Goal: Transaction & Acquisition: Purchase product/service

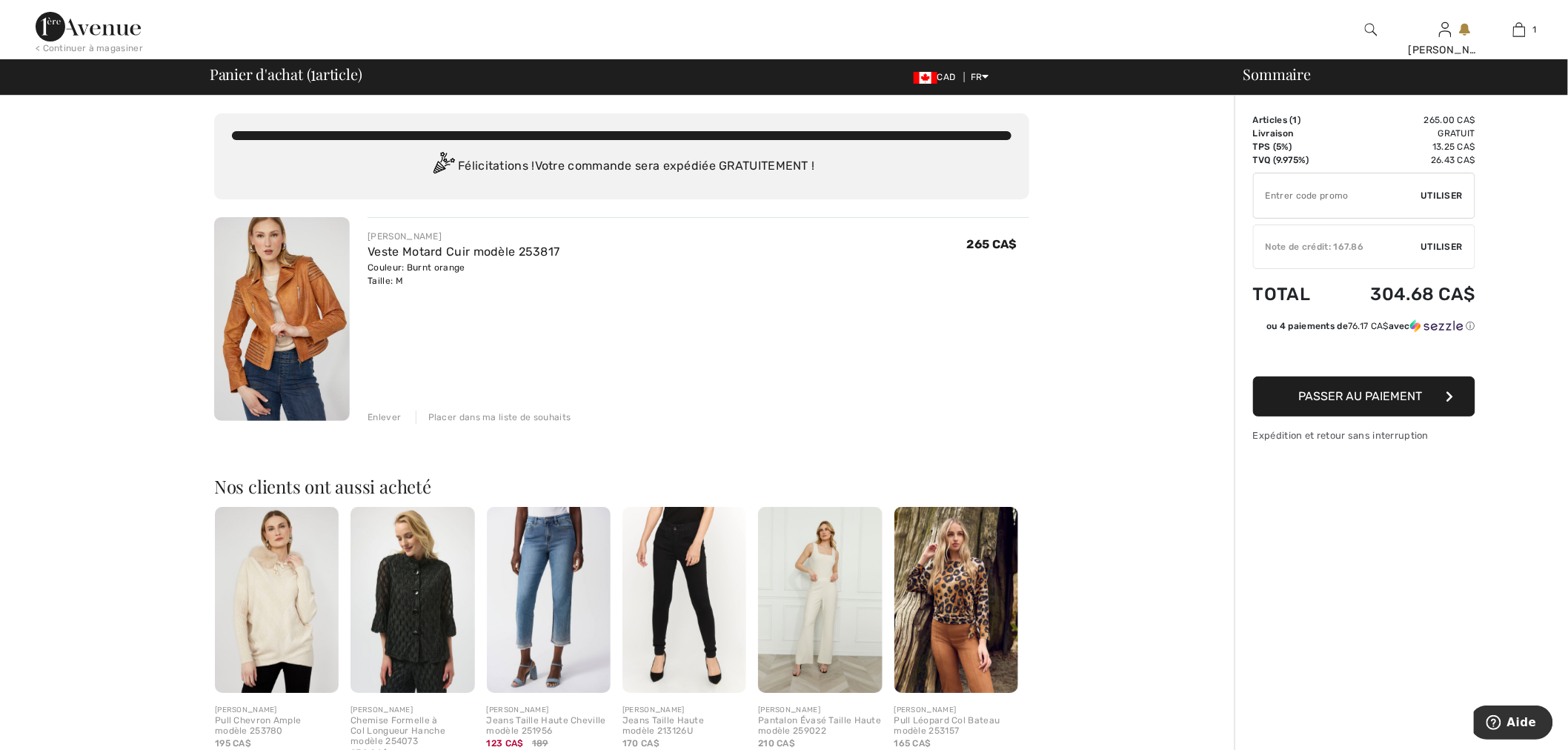
click at [1374, 398] on span "Passer au paiement" at bounding box center [1361, 395] width 124 height 14
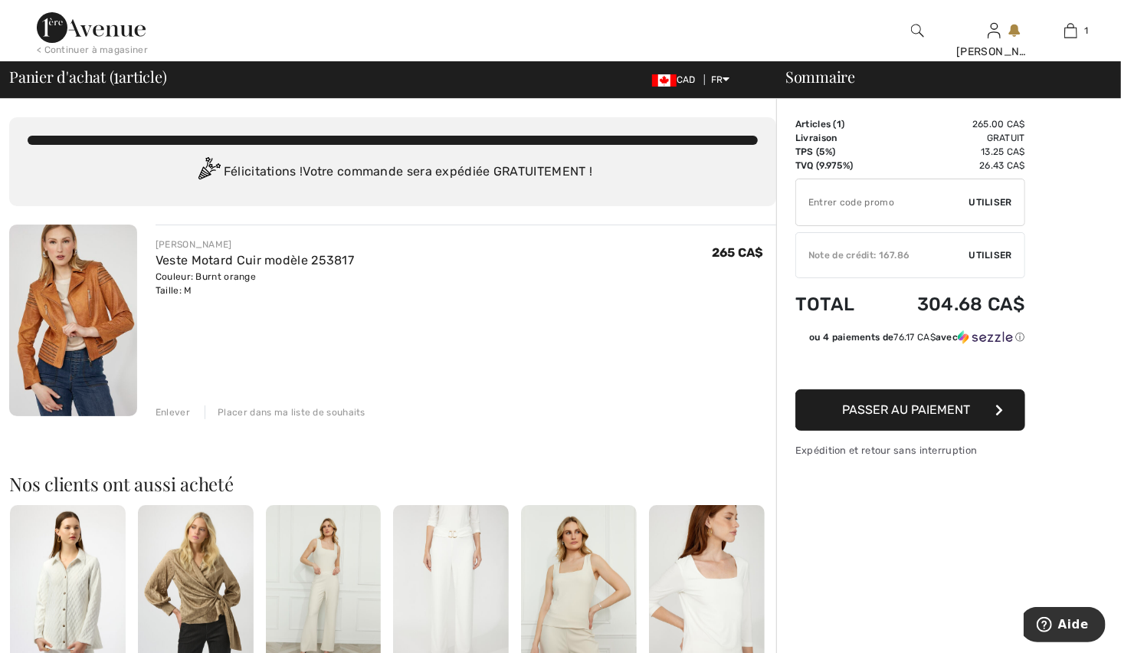
click at [880, 412] on span "Passer au paiement" at bounding box center [907, 409] width 128 height 15
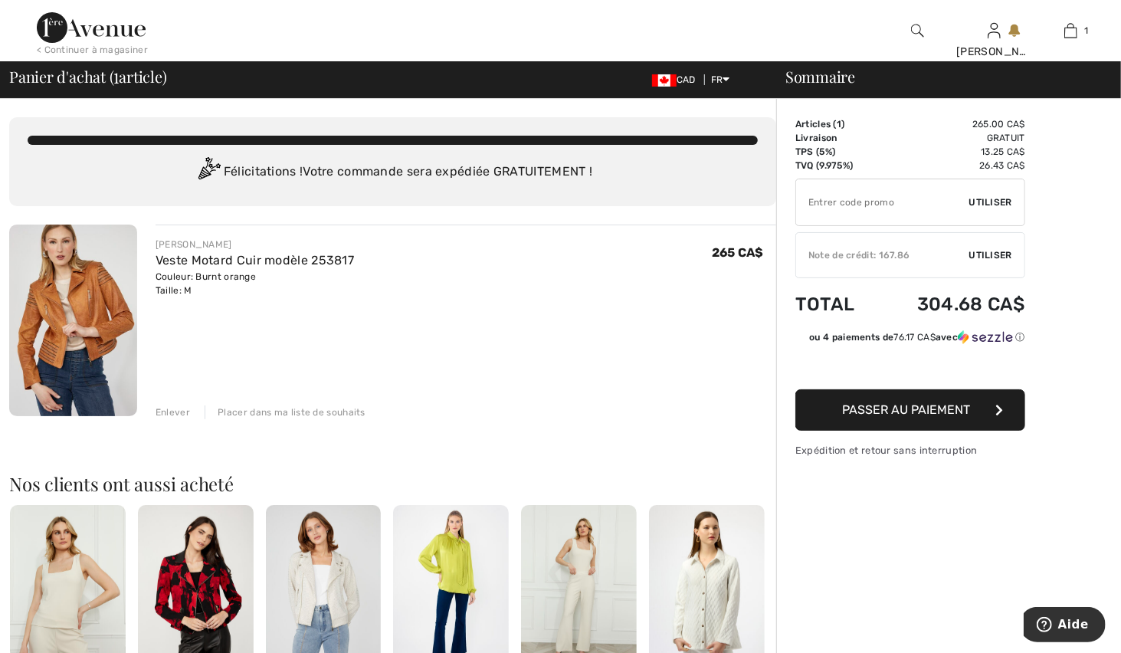
click at [848, 255] on div "Note de crédit: 167.86" at bounding box center [882, 255] width 173 height 14
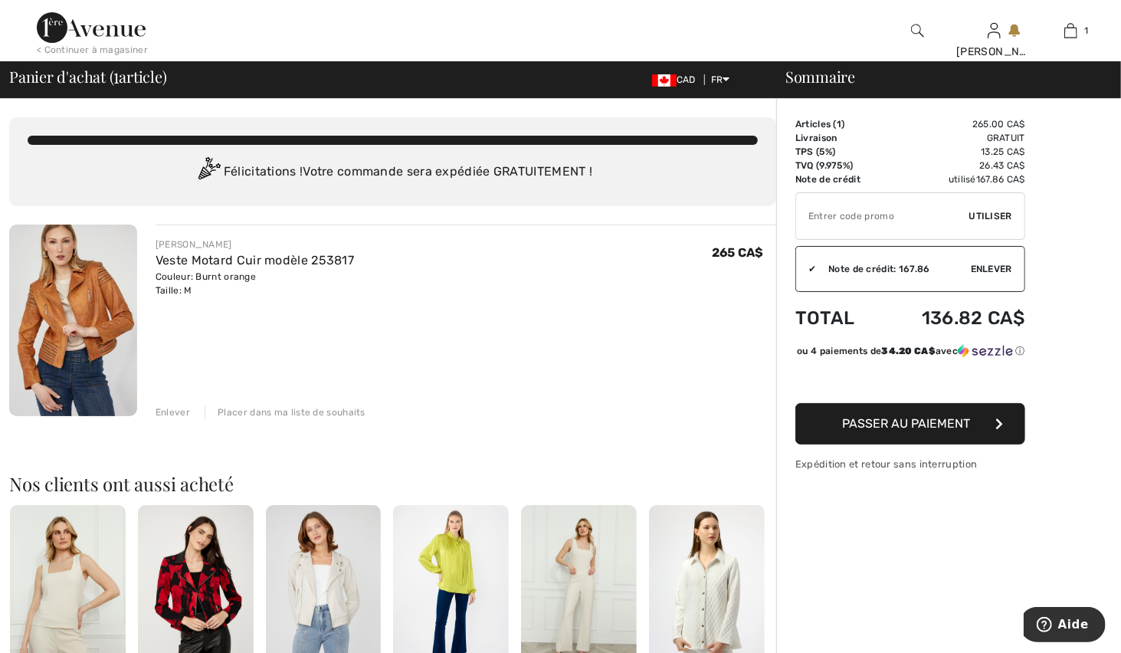
click at [905, 431] on span "Passer au paiement" at bounding box center [907, 423] width 128 height 15
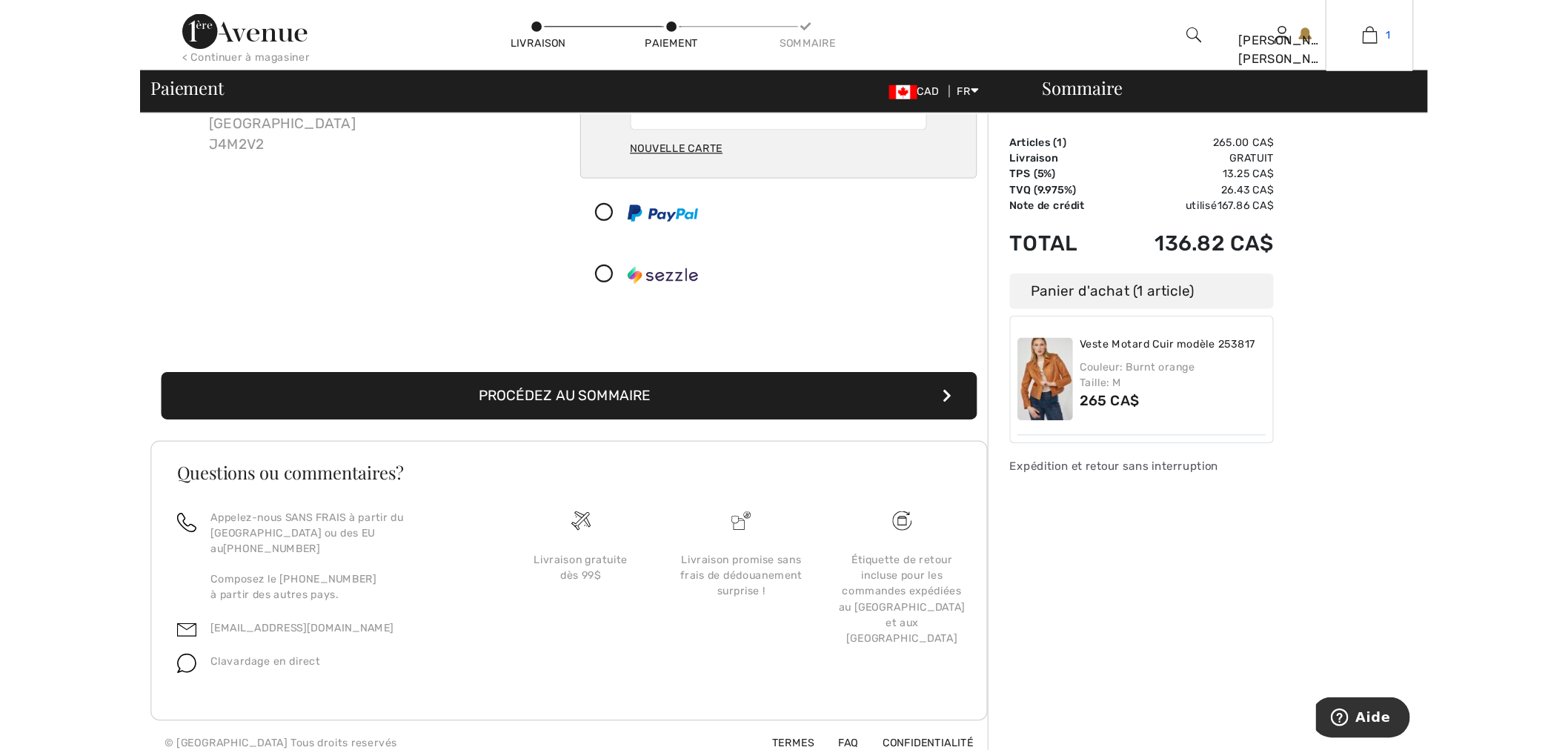
scroll to position [38, 0]
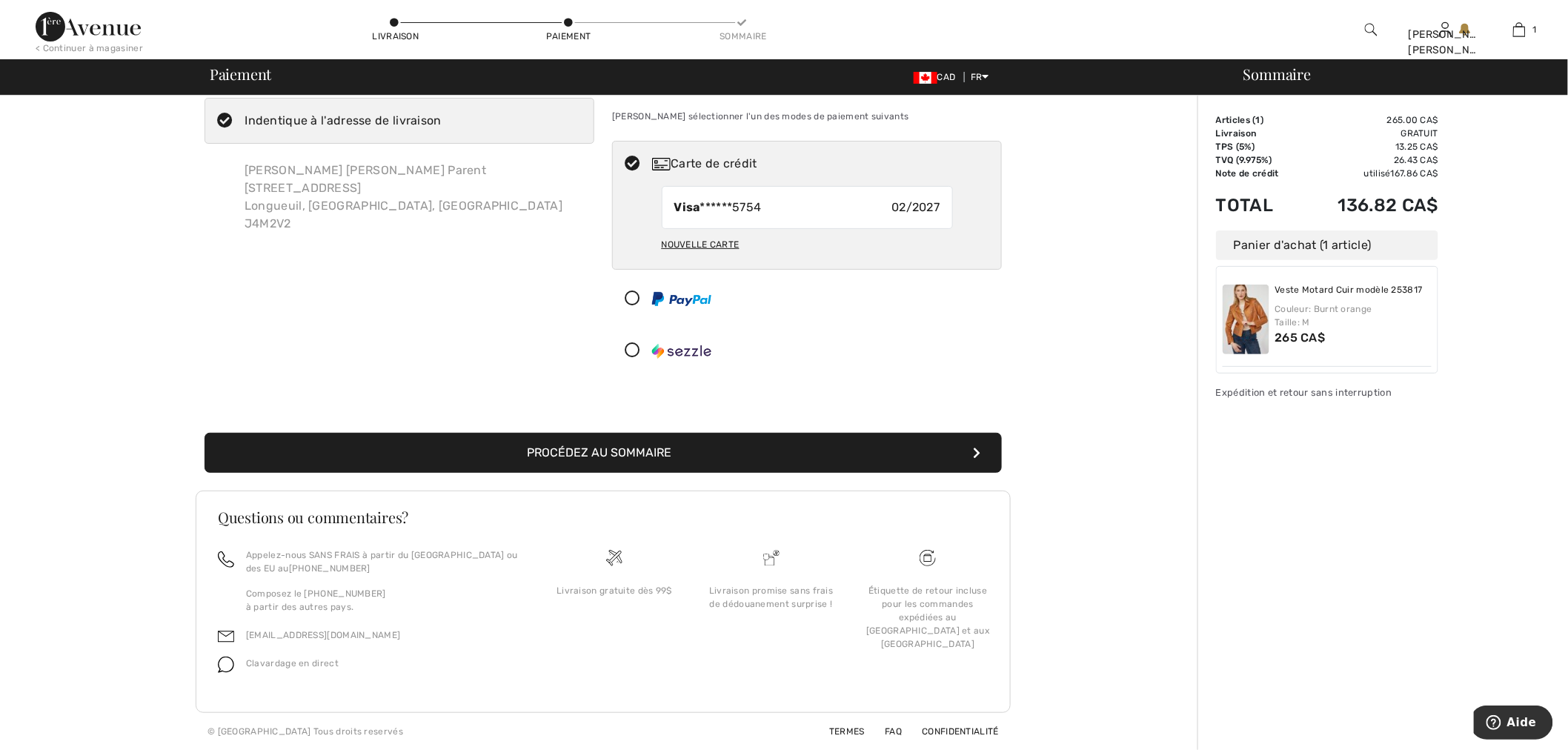
click at [630, 450] on button "Procédez au sommaire" at bounding box center [603, 452] width 798 height 40
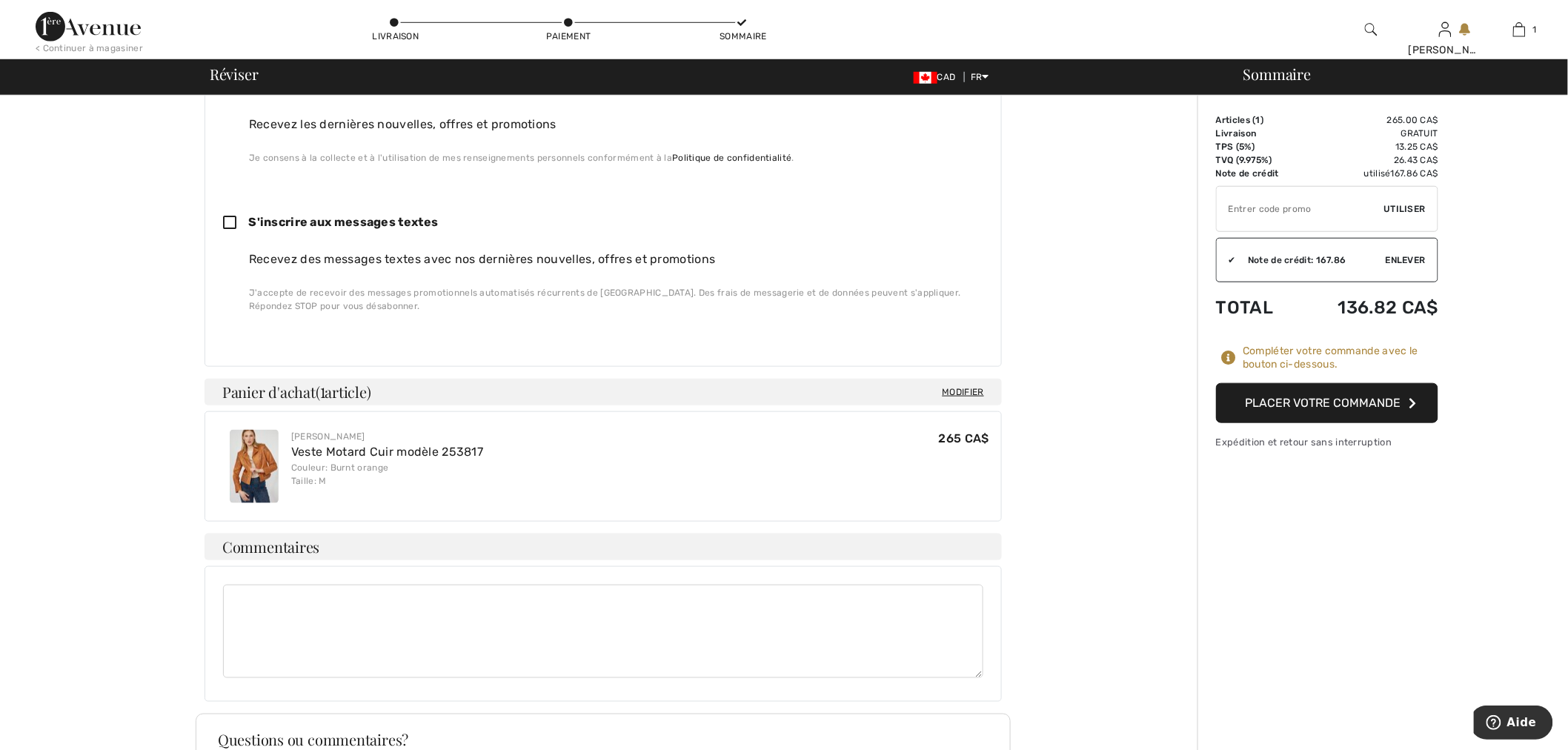
scroll to position [431, 0]
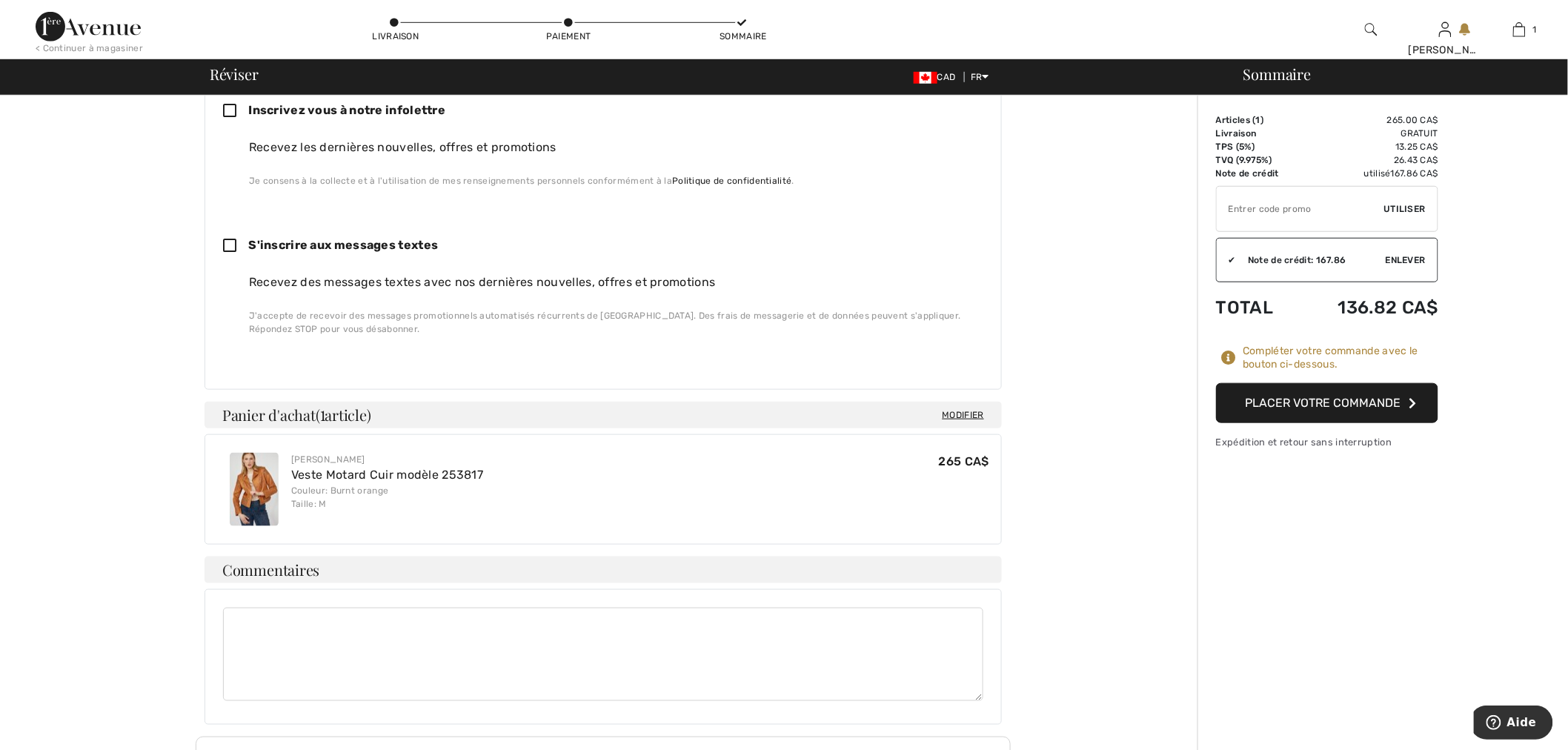
click at [259, 487] on img at bounding box center [254, 489] width 49 height 73
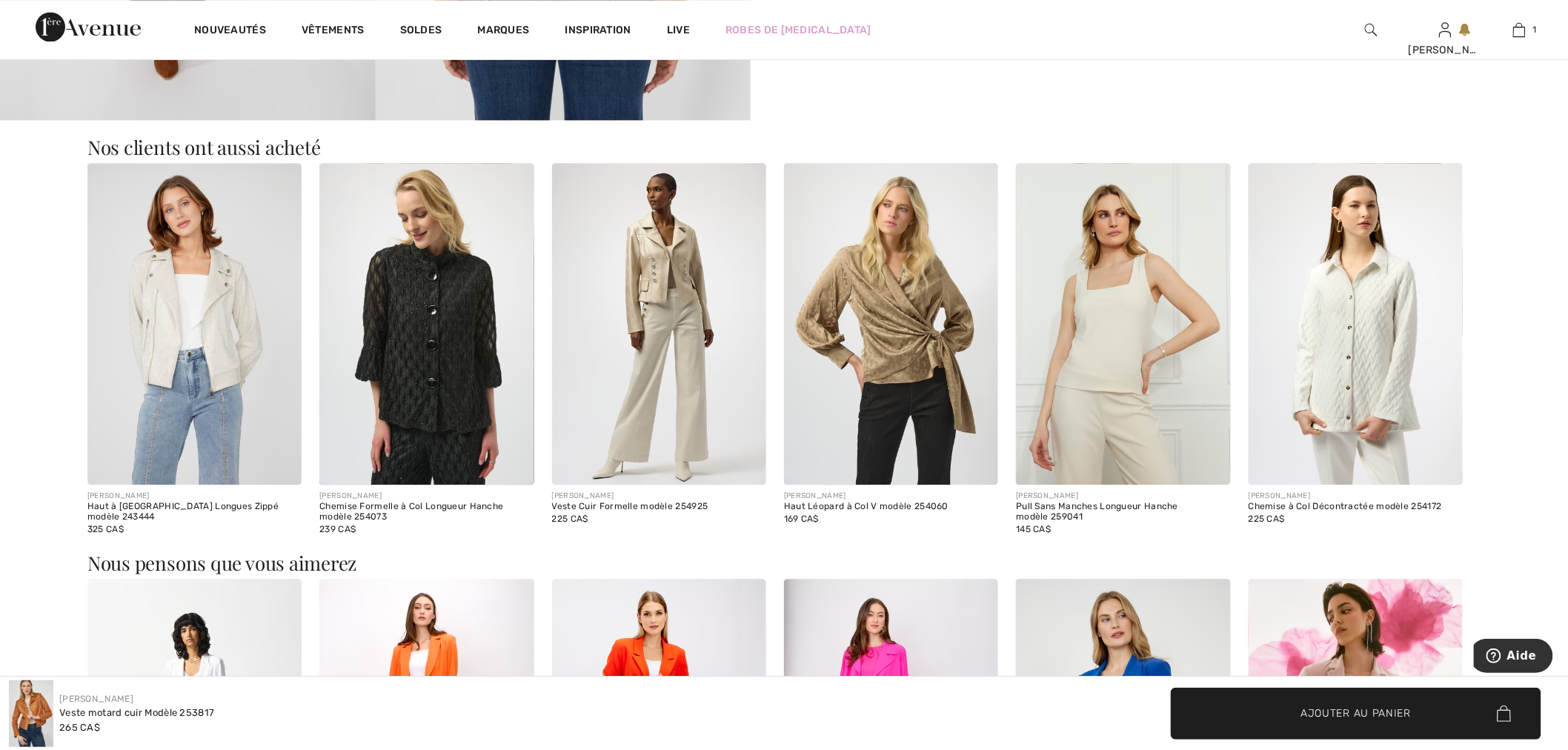
scroll to position [1316, 0]
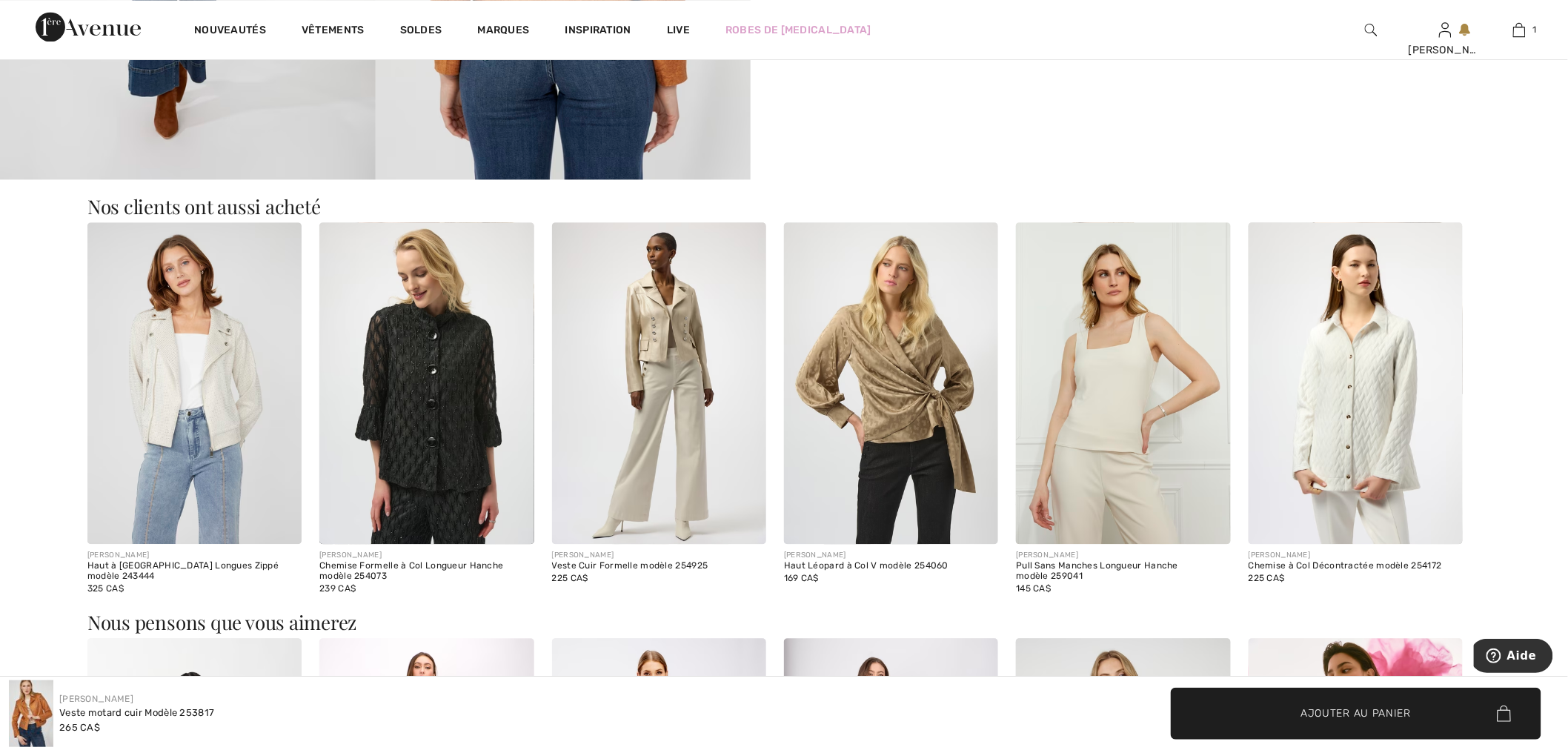
click at [912, 411] on img at bounding box center [891, 383] width 215 height 322
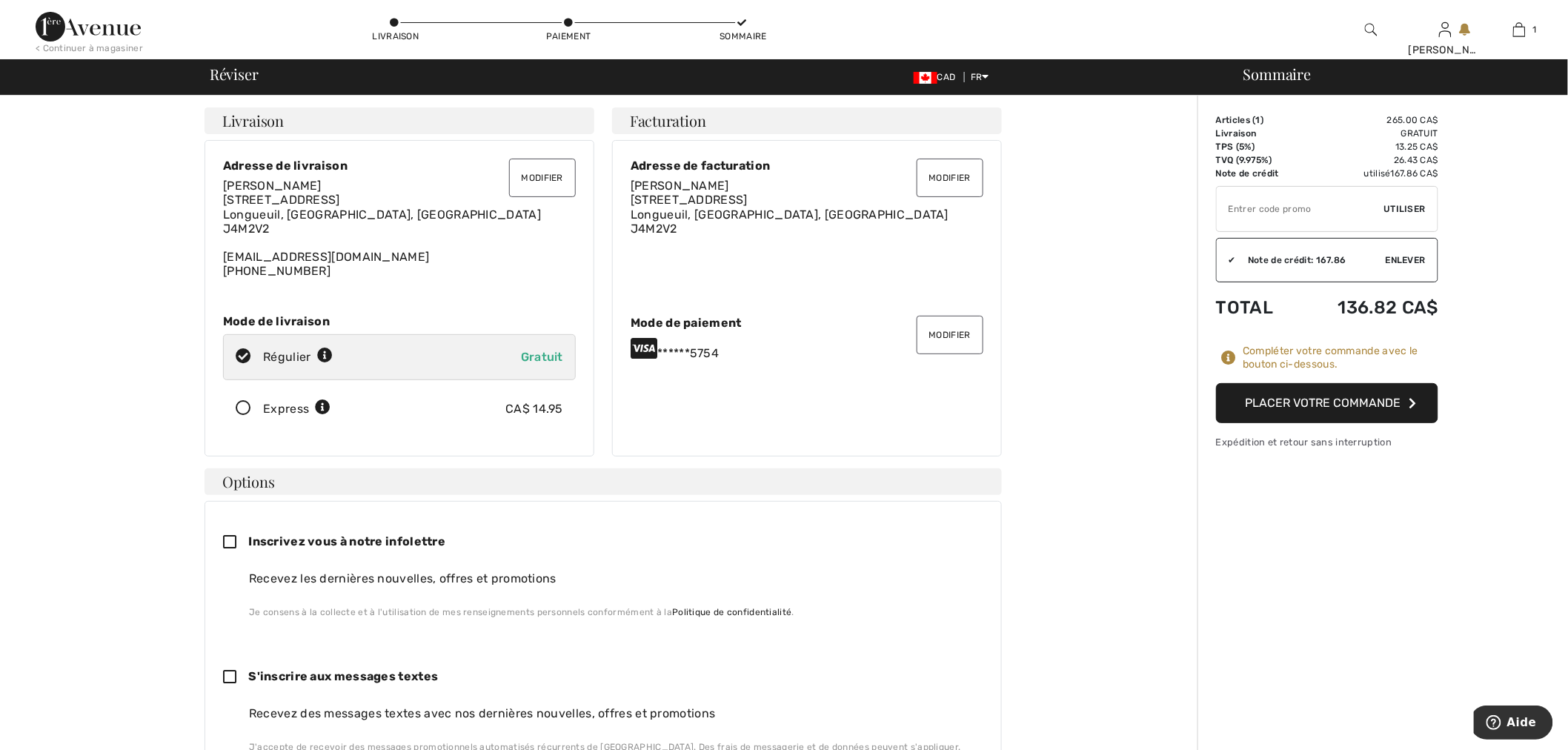
click at [1350, 402] on button "Placer votre commande" at bounding box center [1327, 402] width 222 height 40
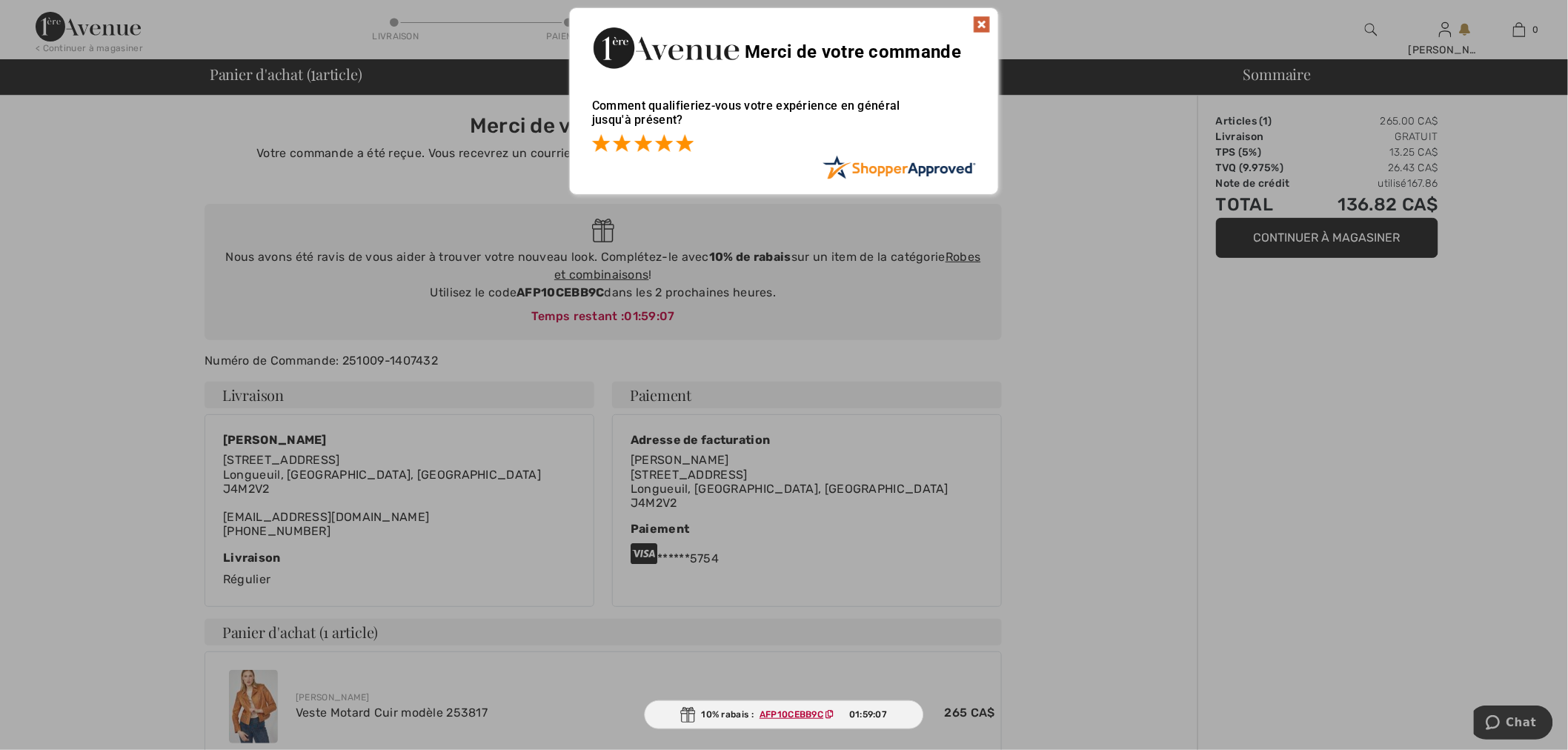
click at [679, 145] on span at bounding box center [684, 143] width 17 height 17
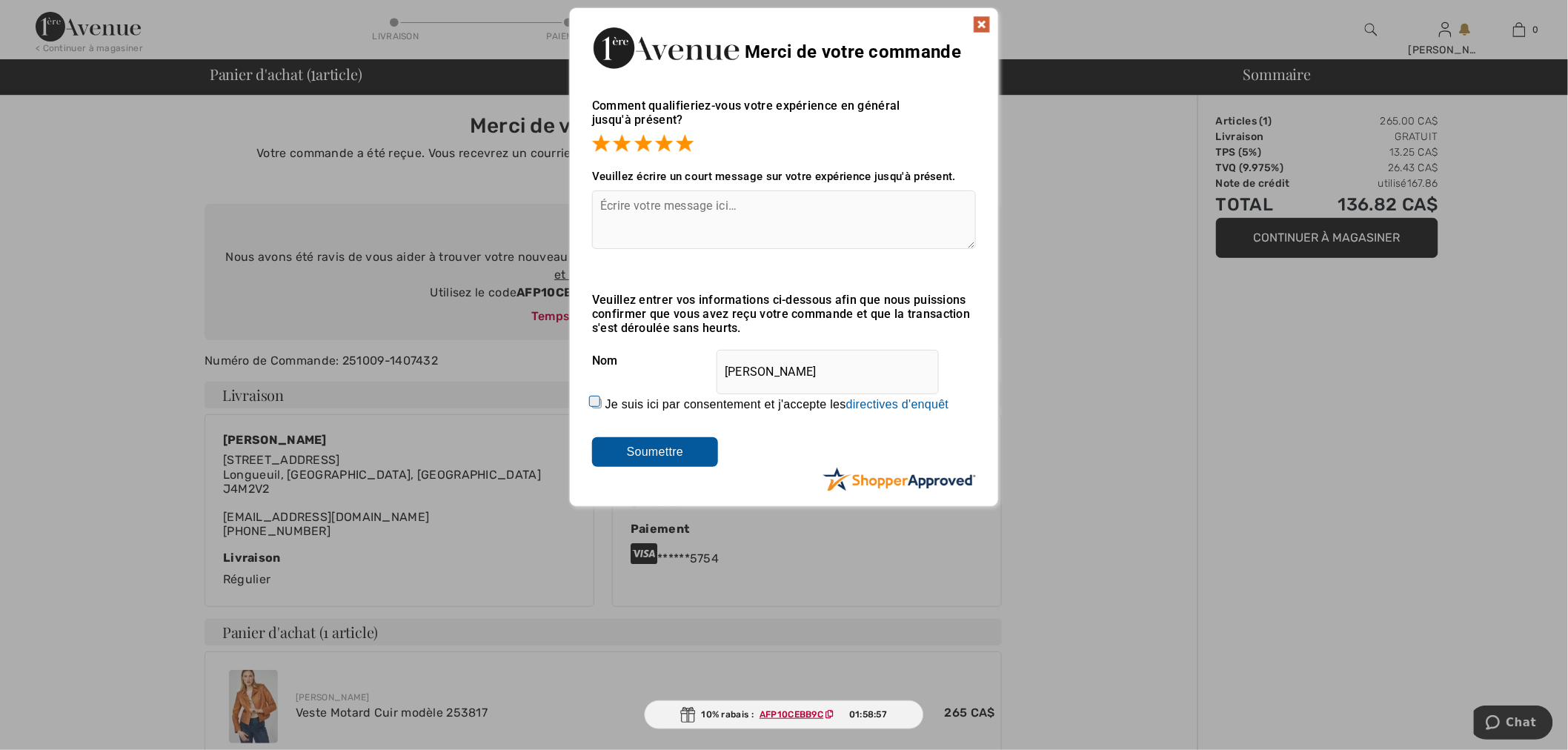
click at [979, 20] on img at bounding box center [981, 24] width 17 height 17
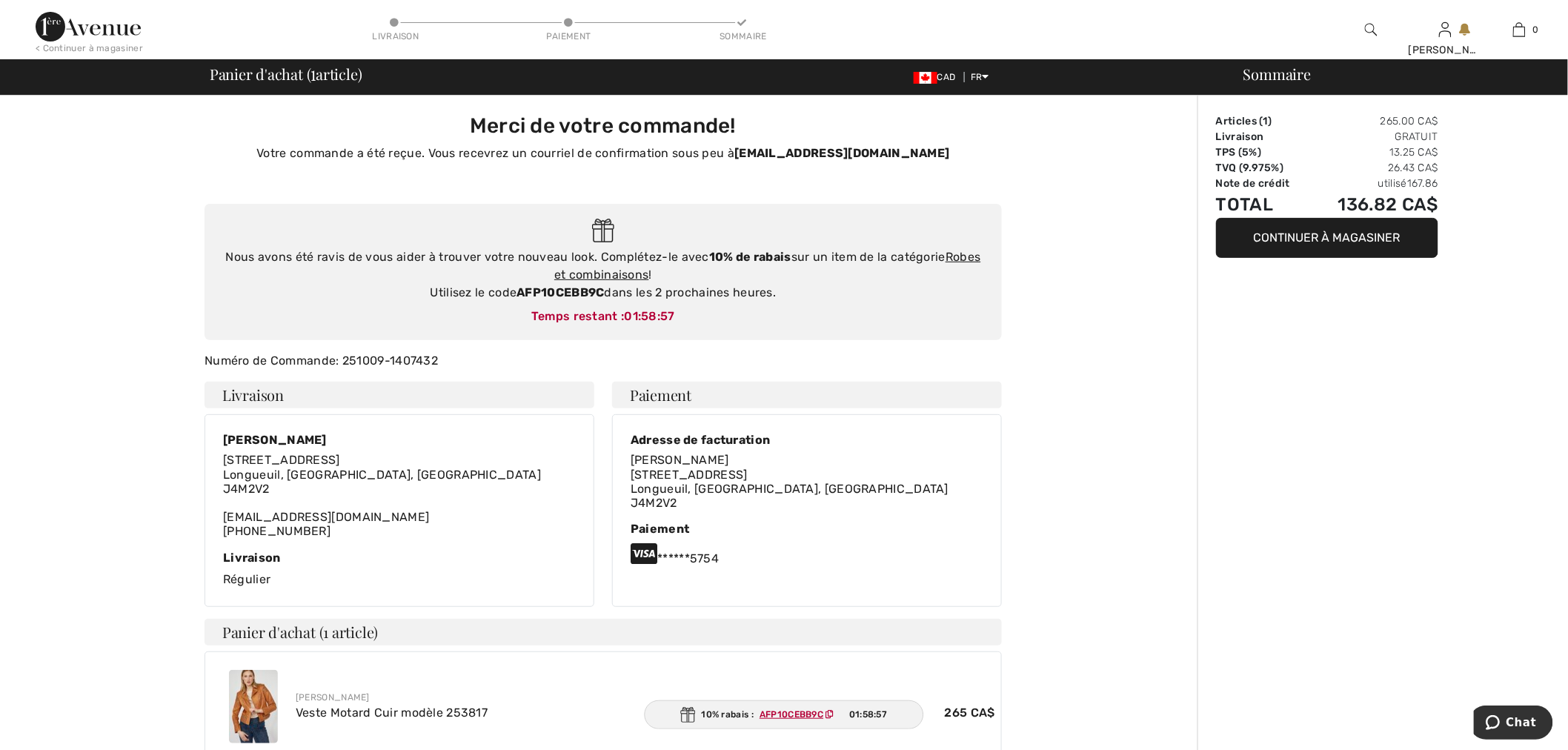
click at [1100, 273] on div "Merci de votre commande! Votre commande a été reçue. Vous recevrez un courriel …" at bounding box center [603, 564] width 1189 height 938
